Goal: Navigation & Orientation: Find specific page/section

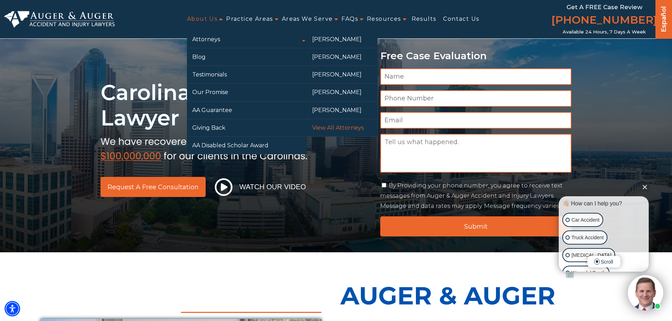
click at [322, 128] on link "View All Attorneys" at bounding box center [342, 127] width 71 height 17
